Goal: Information Seeking & Learning: Learn about a topic

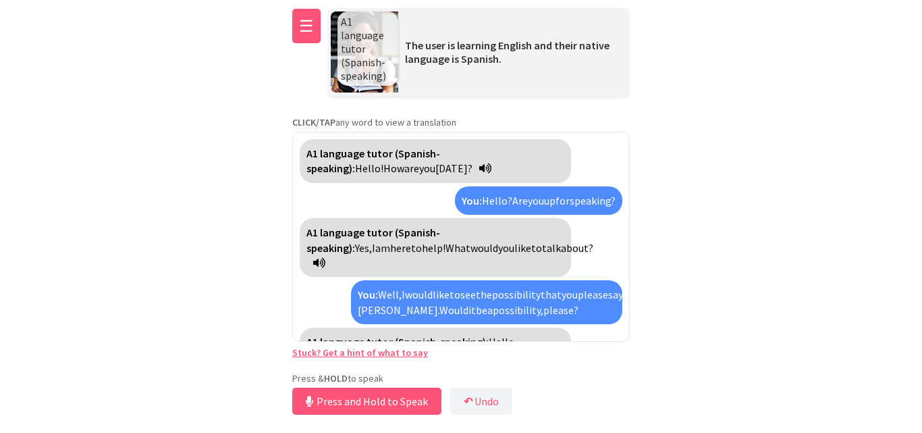
scroll to position [64, 0]
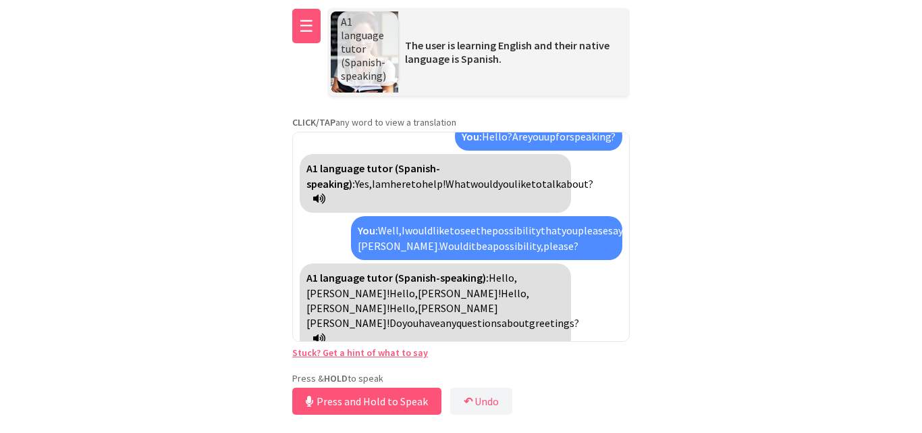
click at [311, 18] on button "☰" at bounding box center [306, 26] width 28 height 34
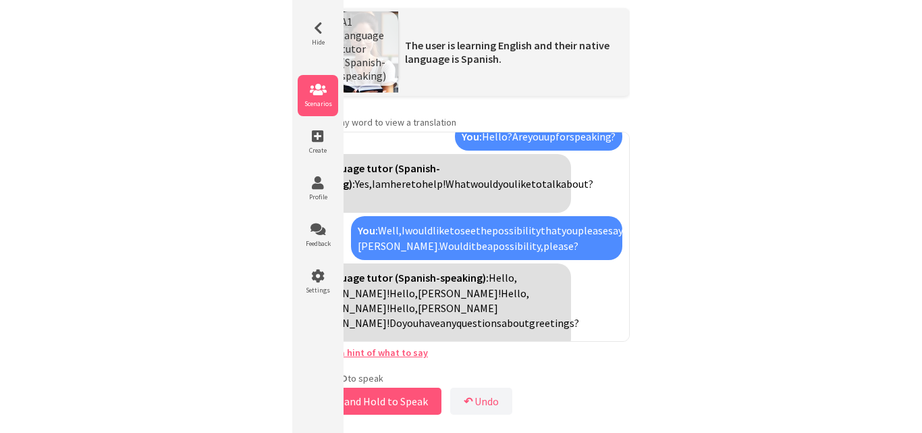
click at [325, 89] on icon at bounding box center [318, 90] width 41 height 14
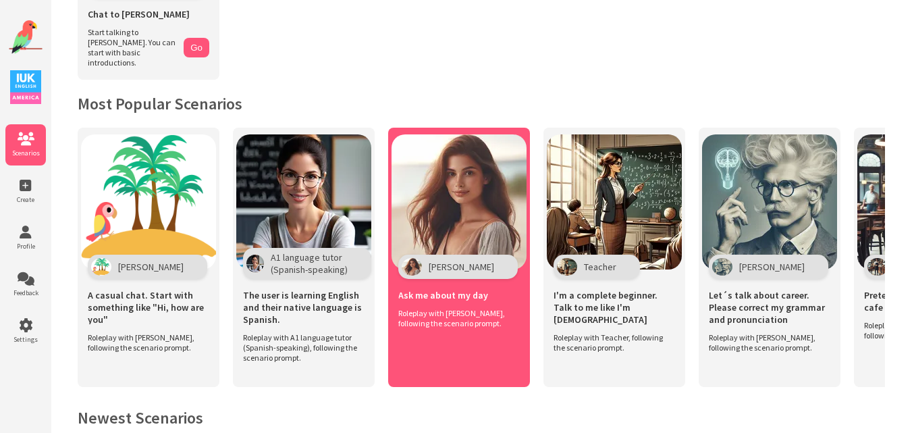
scroll to position [203, 0]
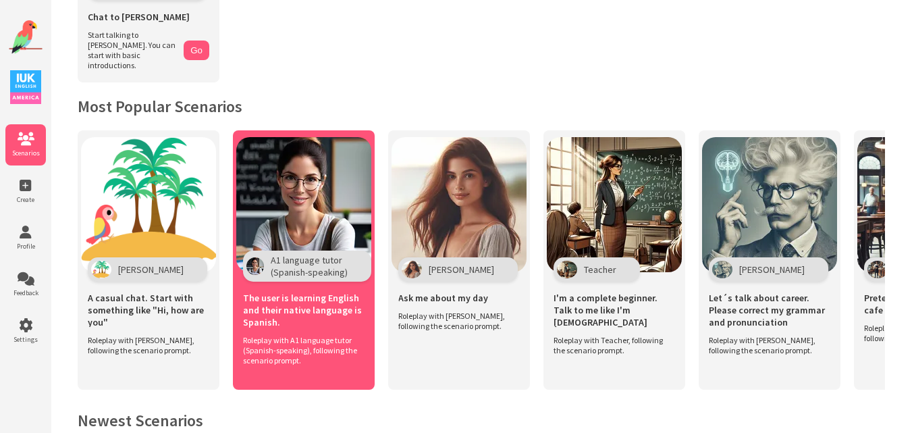
click at [307, 216] on img at bounding box center [303, 204] width 135 height 135
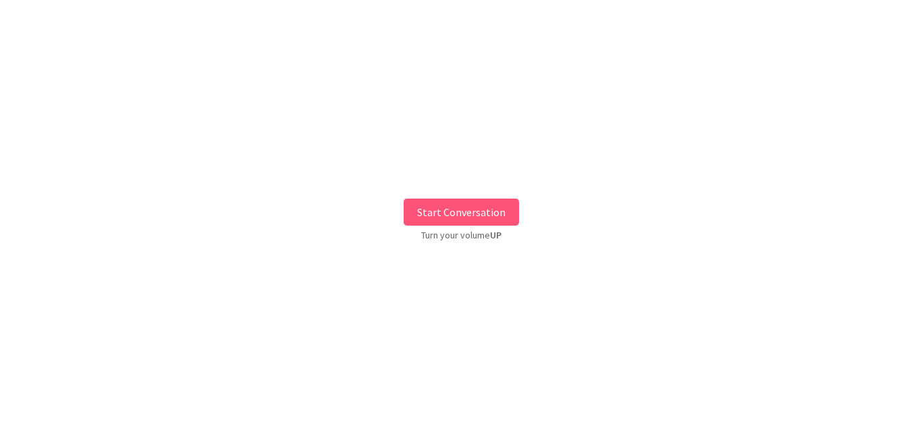
click at [460, 211] on button "Start Conversation" at bounding box center [461, 211] width 115 height 27
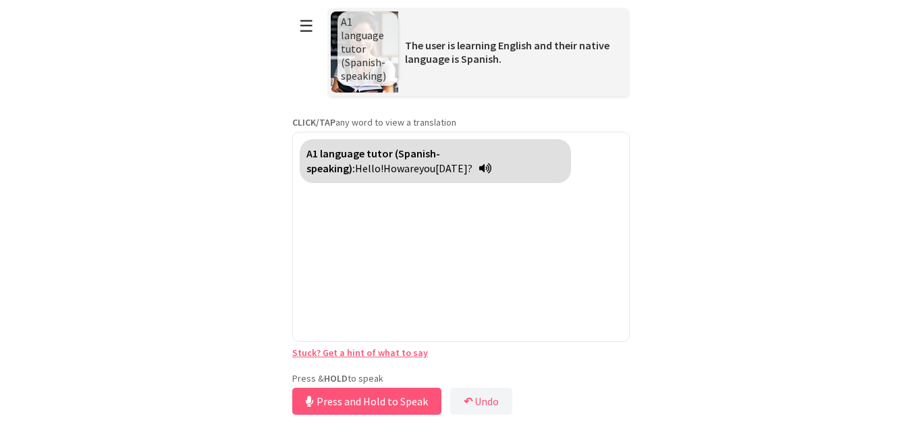
click at [378, 378] on div "Press & HOLD to speak Press and Hold to Speak ↶ Undo Save No voice detected. Ho…" at bounding box center [461, 395] width 338 height 46
click at [374, 395] on button "Release to Stop Speaking" at bounding box center [364, 401] width 145 height 27
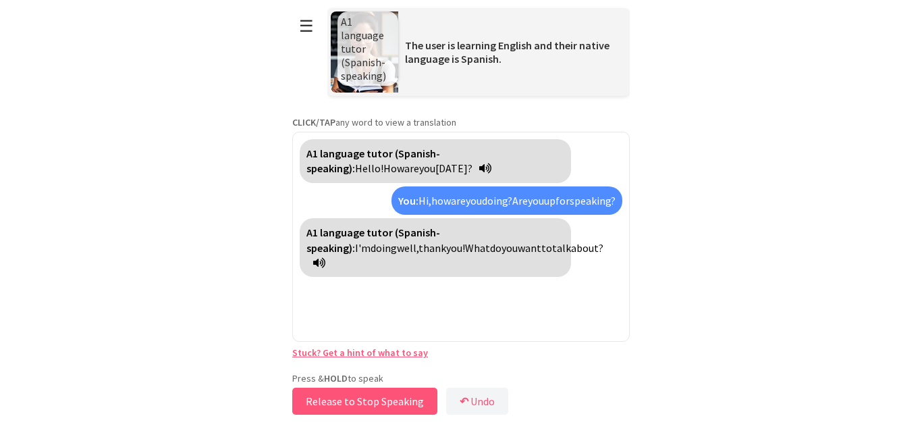
click at [374, 395] on button "Release to Stop Speaking" at bounding box center [364, 401] width 145 height 27
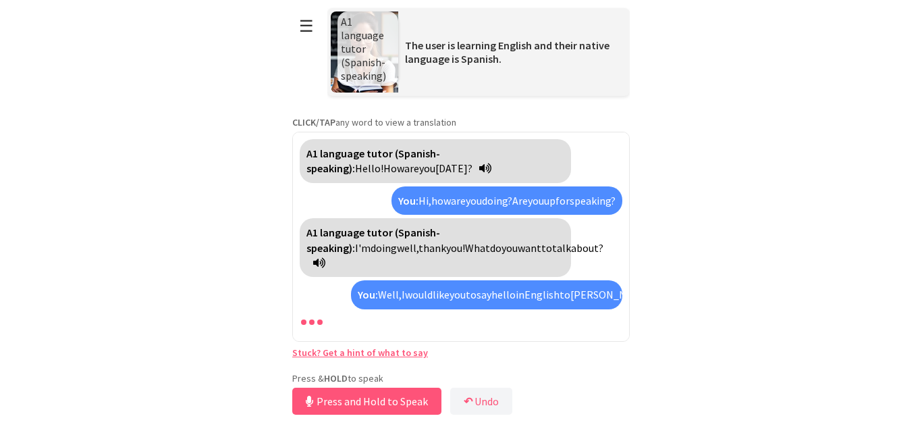
scroll to position [34, 0]
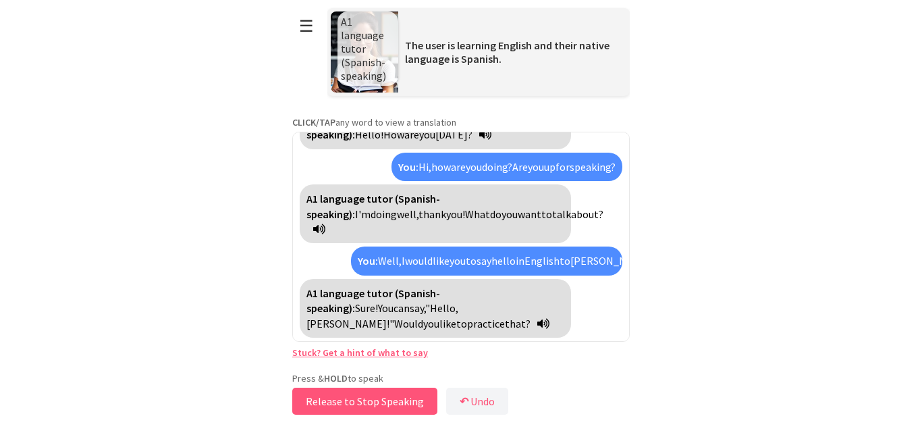
click at [374, 395] on button "Release to Stop Speaking" at bounding box center [364, 401] width 145 height 27
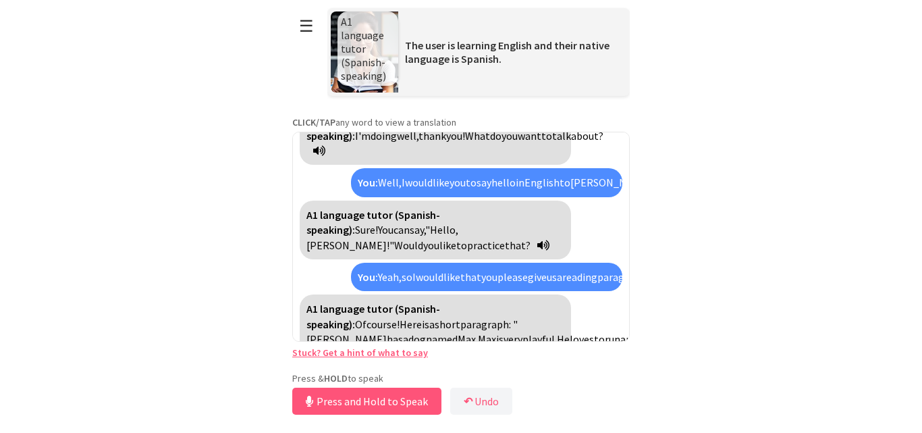
scroll to position [234, 0]
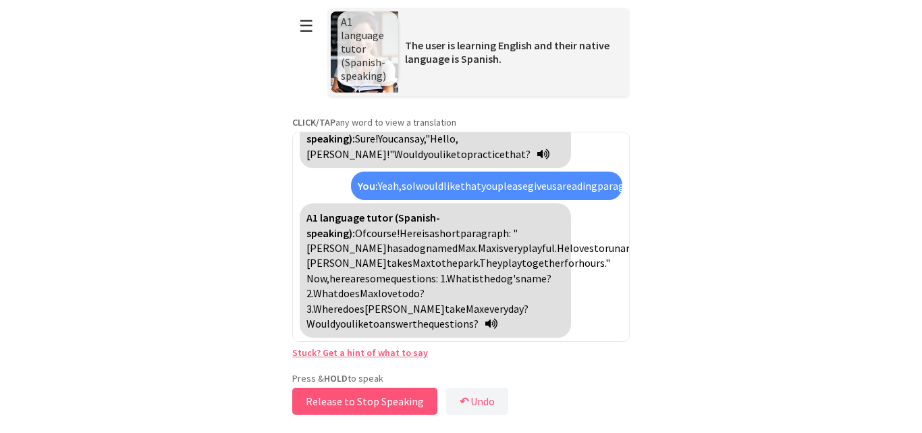
click at [349, 401] on button "Release to Stop Speaking" at bounding box center [364, 401] width 145 height 27
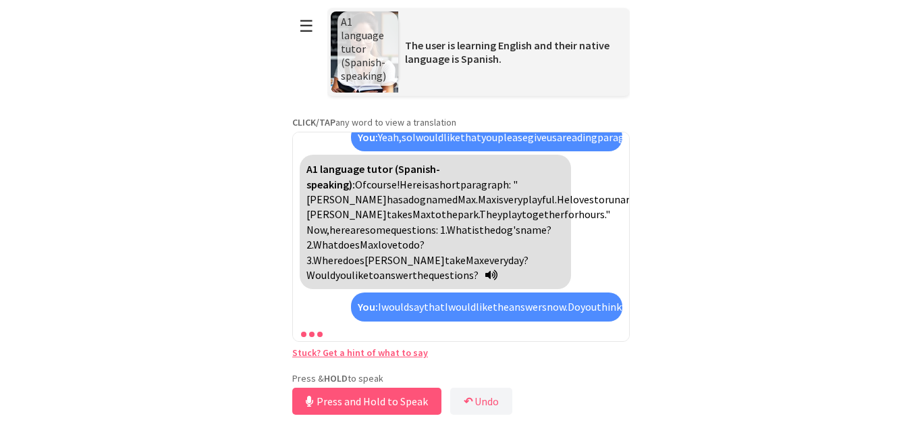
scroll to position [373, 0]
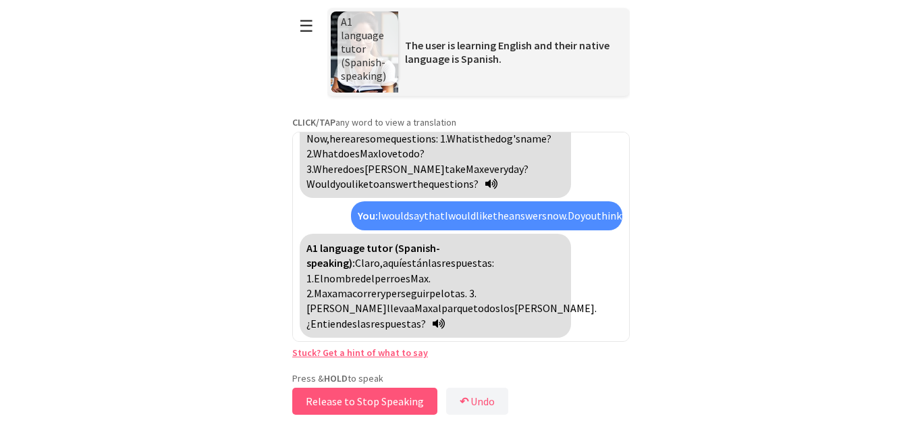
click at [317, 402] on button "Release to Stop Speaking" at bounding box center [364, 401] width 145 height 27
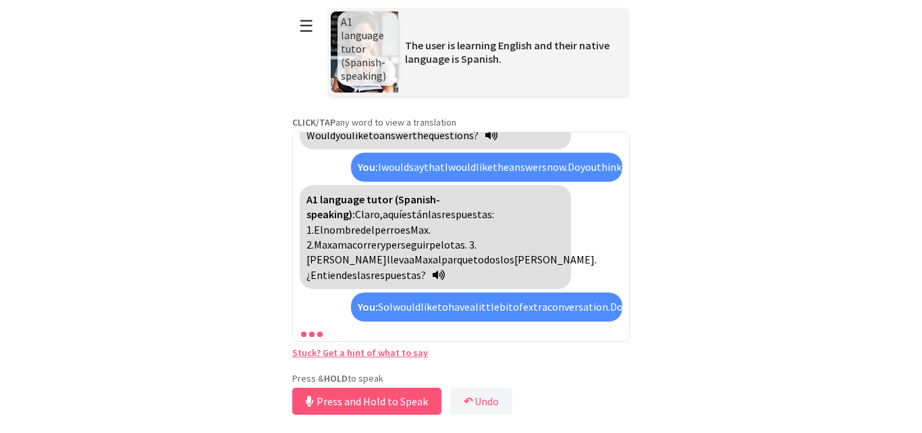
scroll to position [498, 0]
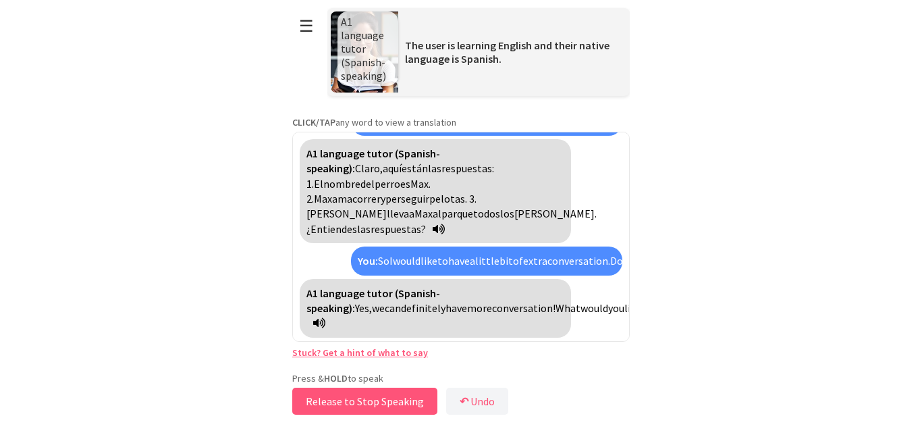
click at [317, 402] on button "Release to Stop Speaking" at bounding box center [364, 401] width 145 height 27
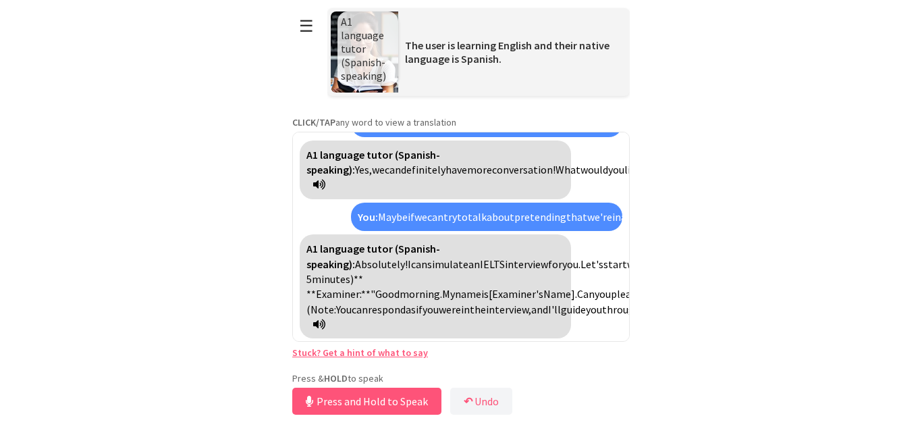
scroll to position [698, 0]
click at [317, 402] on button "Release to Stop Speaking" at bounding box center [364, 401] width 145 height 27
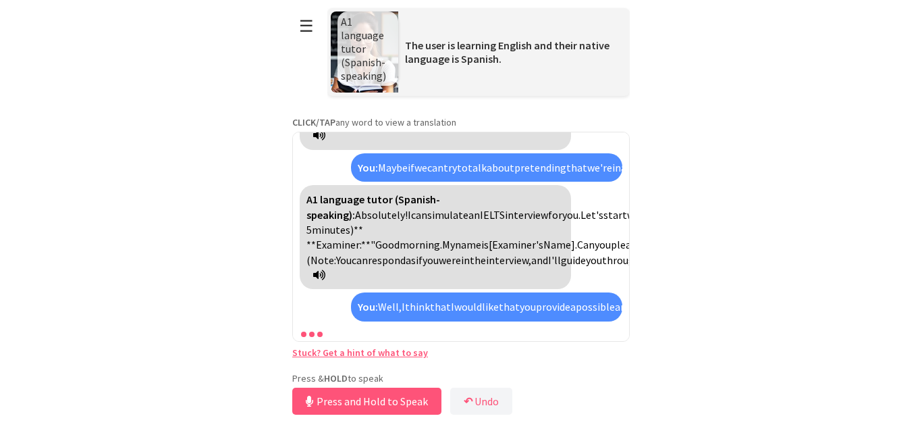
scroll to position [928, 0]
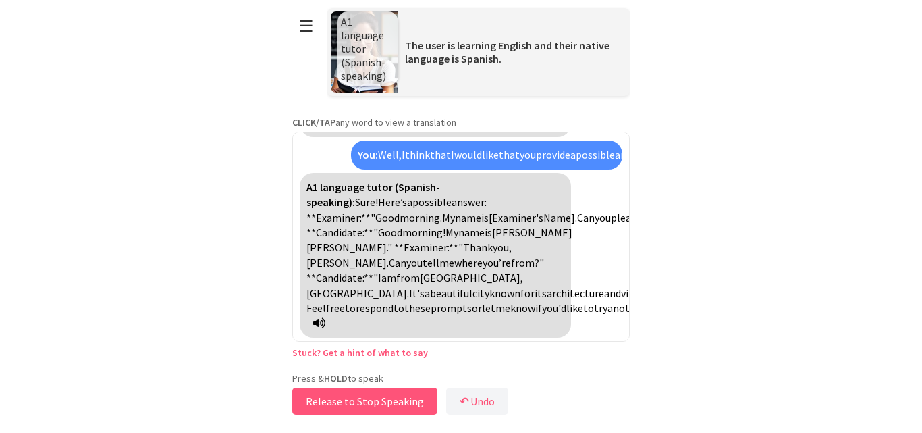
click at [317, 402] on button "Release to Stop Speaking" at bounding box center [364, 401] width 145 height 27
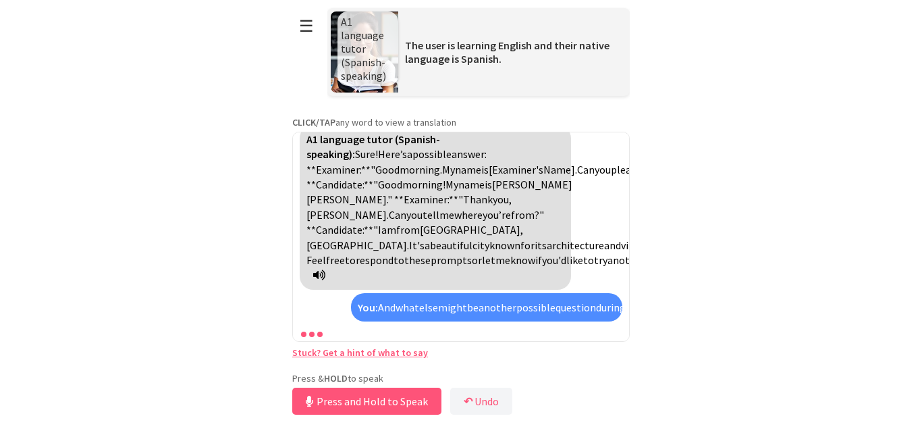
scroll to position [1128, 0]
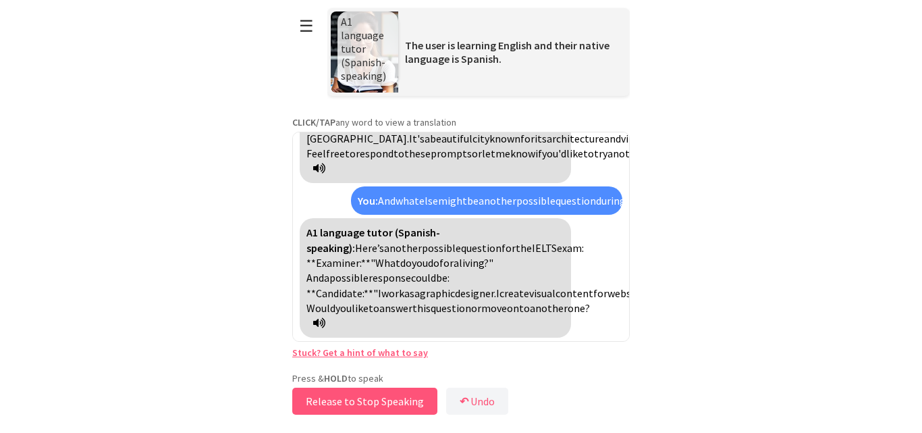
click at [317, 402] on button "Release to Stop Speaking" at bounding box center [364, 401] width 145 height 27
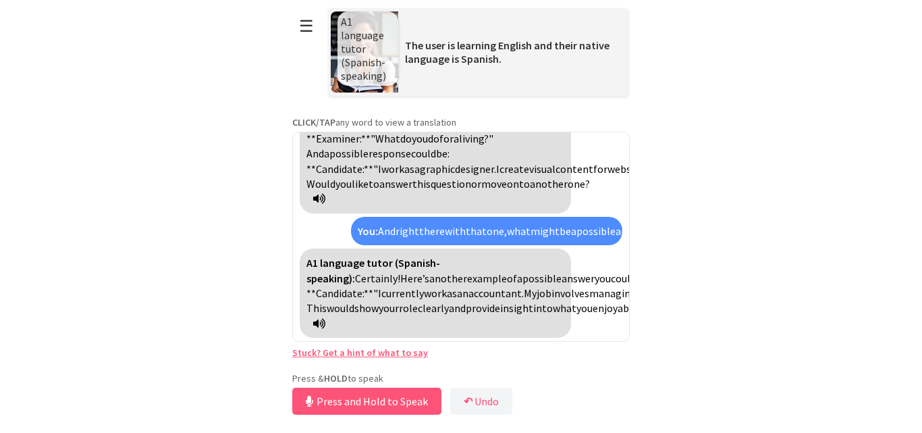
scroll to position [1358, 0]
click at [317, 402] on button "Release to Stop Speaking" at bounding box center [364, 401] width 145 height 27
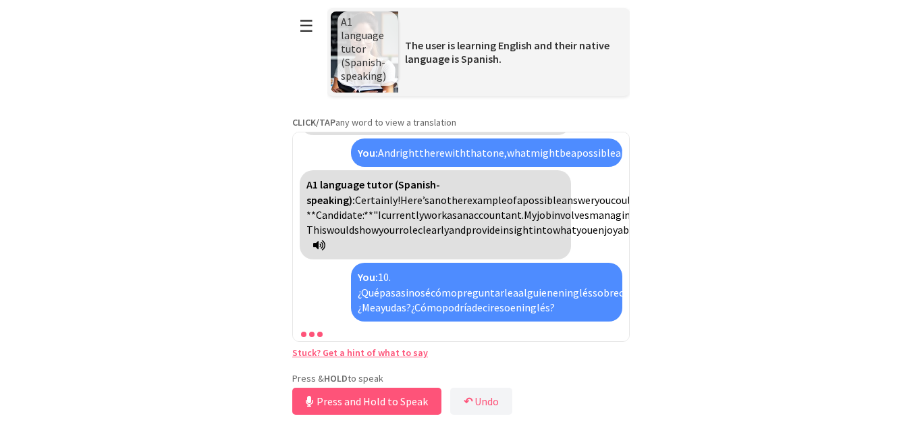
scroll to position [1543, 0]
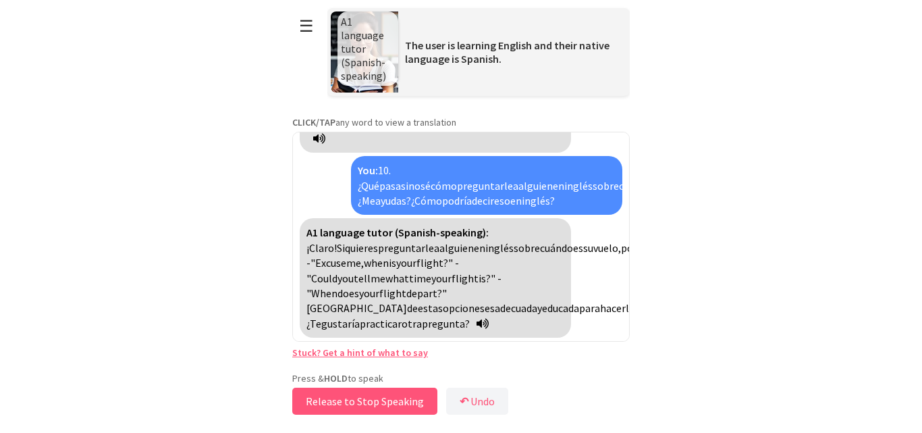
click at [317, 402] on button "Release to Stop Speaking" at bounding box center [364, 401] width 145 height 27
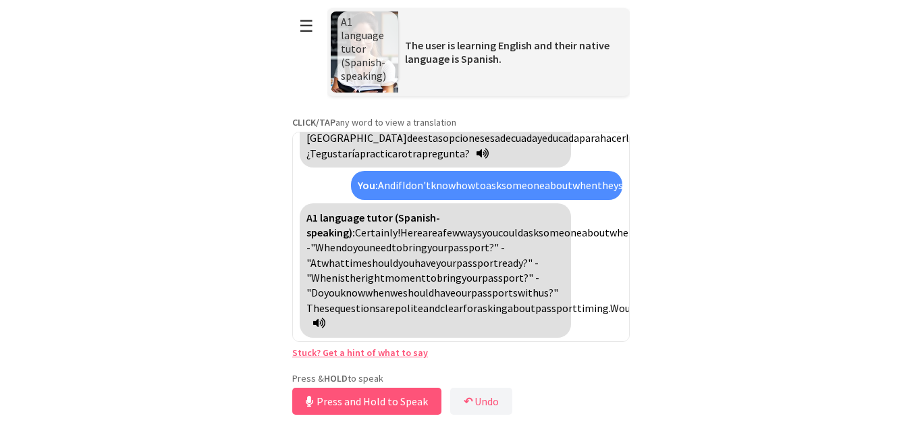
scroll to position [1759, 0]
click at [317, 402] on button "Release to Stop Speaking" at bounding box center [364, 401] width 145 height 27
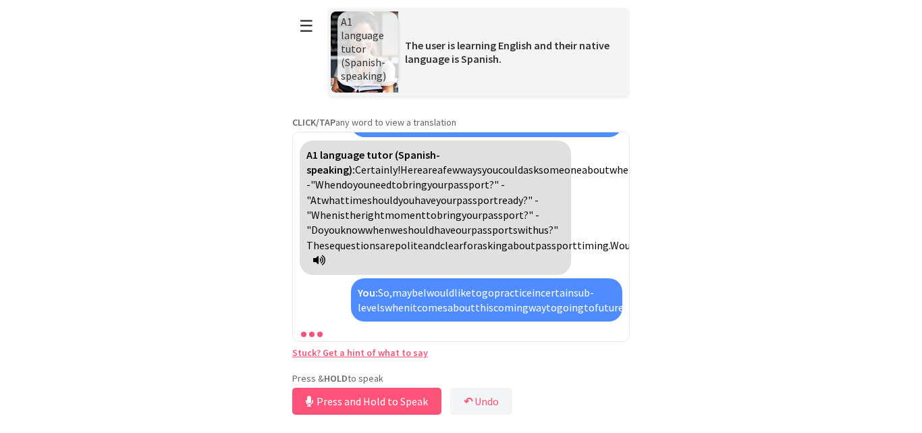
scroll to position [2155, 0]
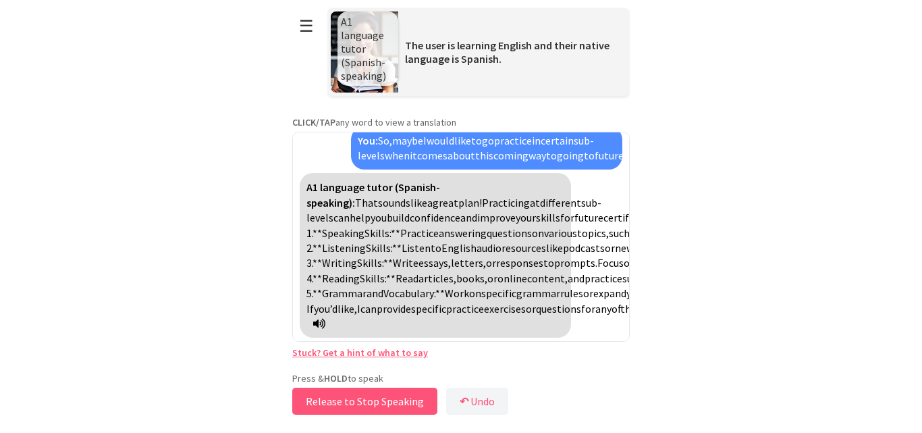
click at [317, 402] on button "Release to Stop Speaking" at bounding box center [364, 401] width 145 height 27
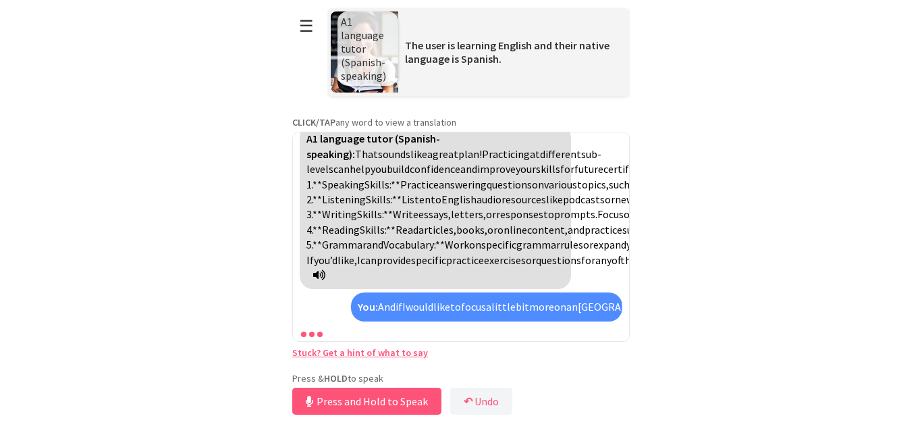
scroll to position [2688, 0]
